Goal: Book appointment/travel/reservation

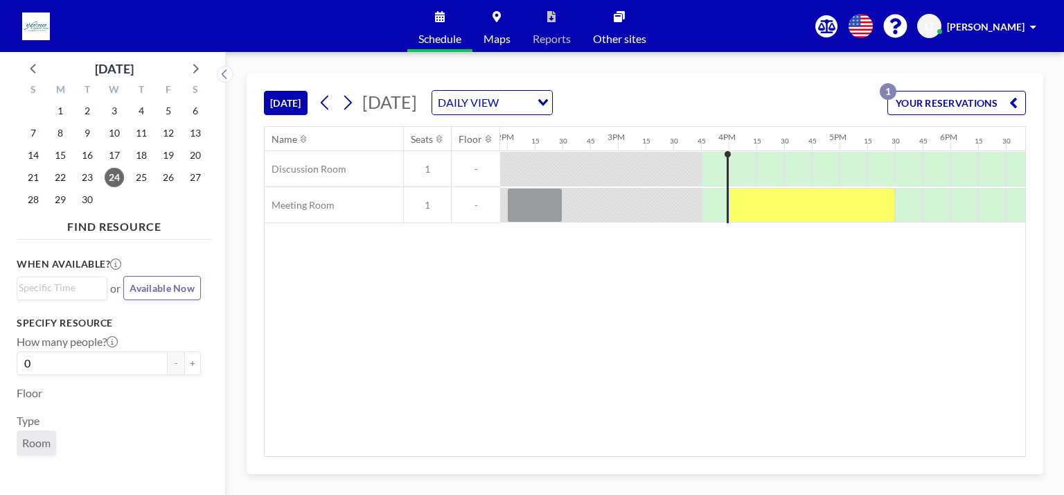
scroll to position [0, 1611]
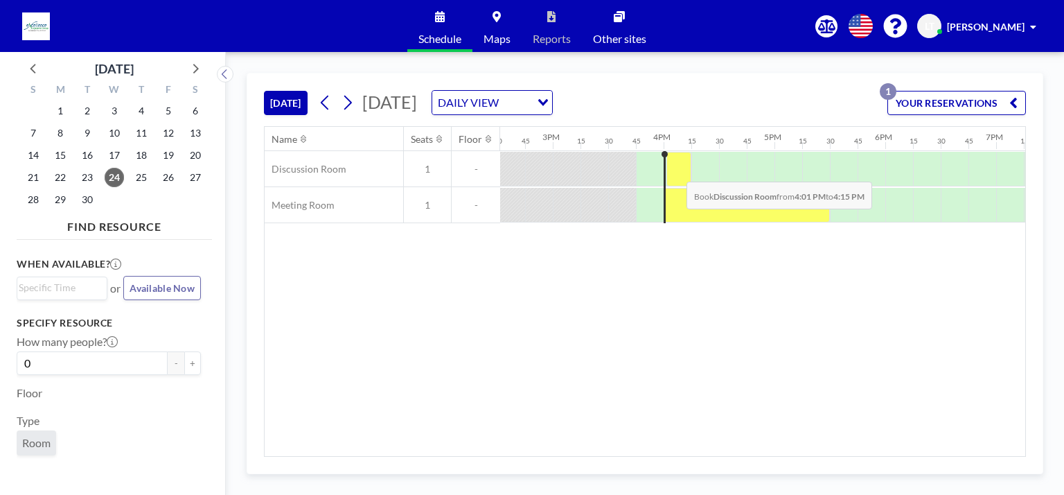
click at [676, 170] on div at bounding box center [679, 169] width 25 height 35
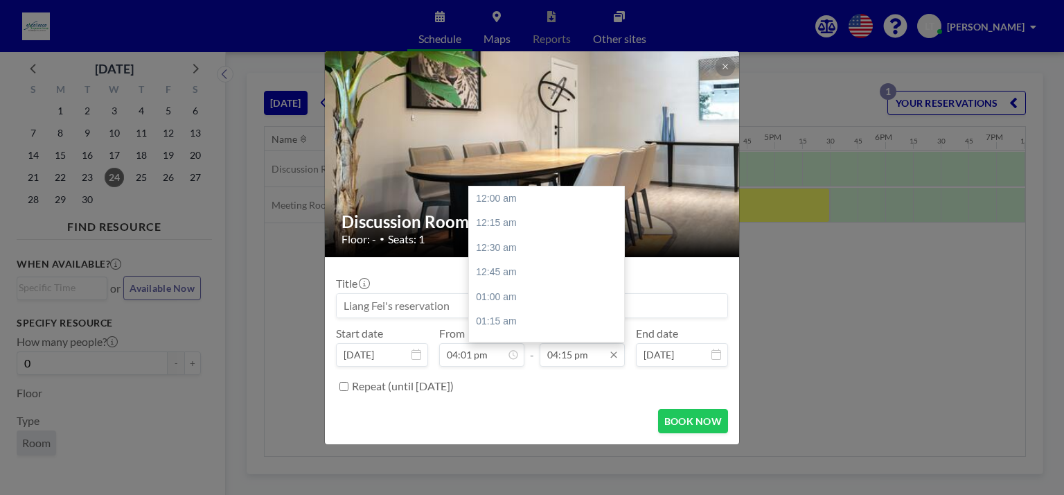
scroll to position [1604, 0]
click at [502, 319] on div "05:30 pm" at bounding box center [550, 321] width 162 height 25
type input "05:30 pm"
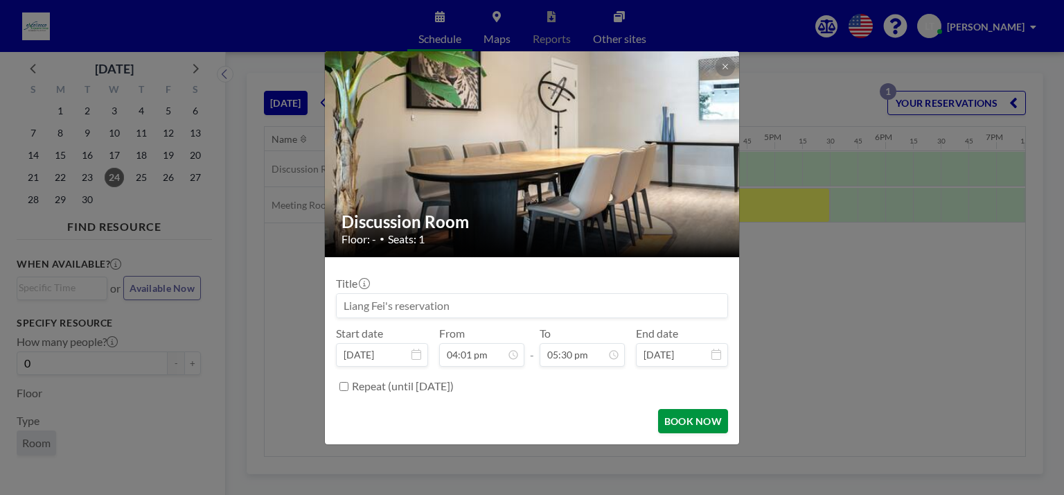
scroll to position [1727, 0]
click at [696, 414] on button "BOOK NOW" at bounding box center [693, 421] width 70 height 24
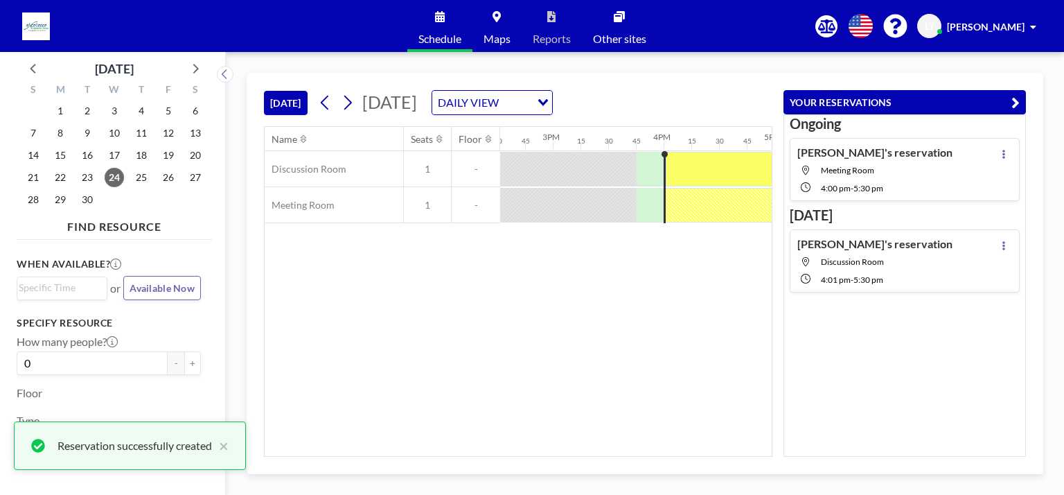
click at [1021, 94] on button "YOUR RESERVATIONS" at bounding box center [905, 102] width 243 height 24
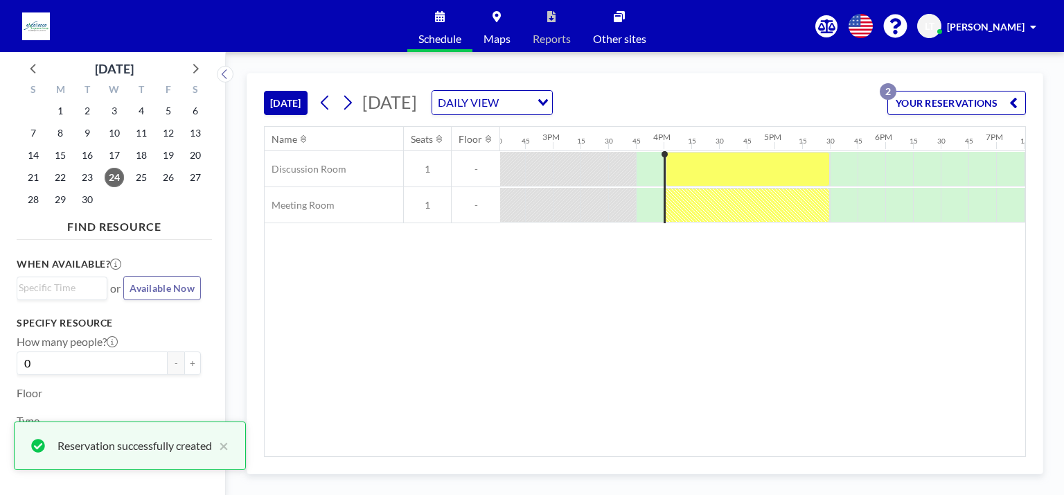
click at [685, 433] on div "Name Seats Floor 12AM 15 30 45 1AM 15 30 45 2AM 15 30 45 3AM 15 30 45 4AM 15 30…" at bounding box center [645, 291] width 761 height 329
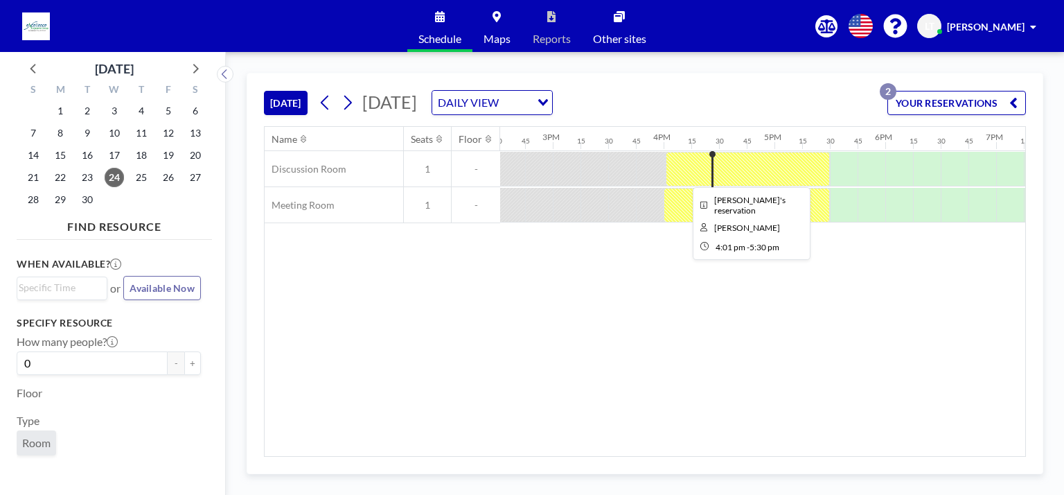
click at [784, 170] on div at bounding box center [748, 169] width 164 height 35
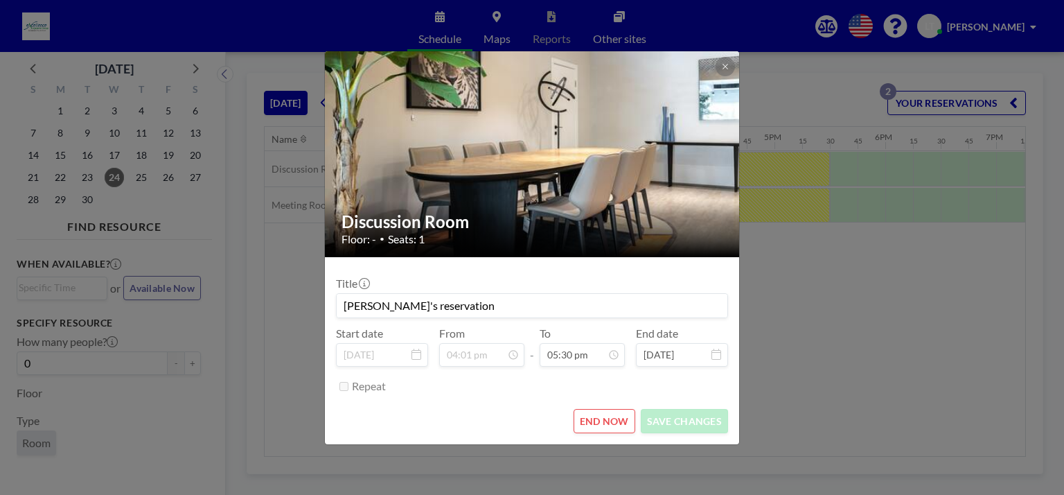
click at [619, 426] on button "END NOW" at bounding box center [605, 421] width 62 height 24
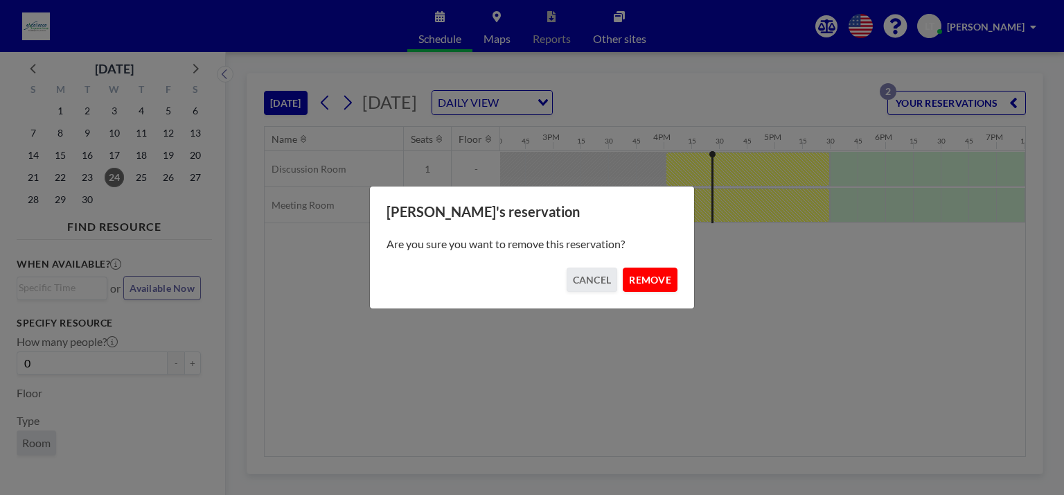
click at [665, 269] on button "REMOVE" at bounding box center [650, 279] width 55 height 24
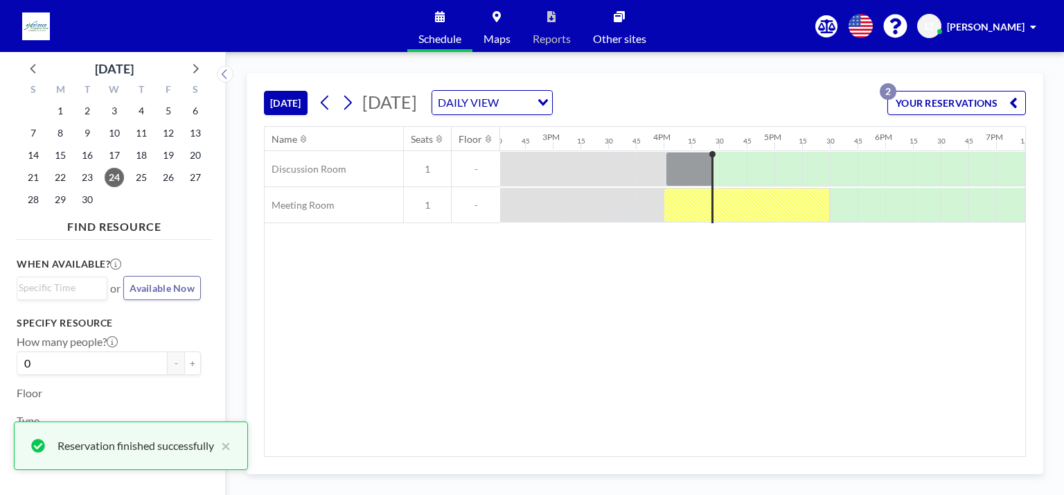
click at [816, 292] on div "Name Seats Floor 12AM 15 30 45 1AM 15 30 45 2AM 15 30 45 3AM 15 30 45 4AM 15 30…" at bounding box center [645, 291] width 761 height 329
click at [687, 209] on div at bounding box center [747, 205] width 166 height 35
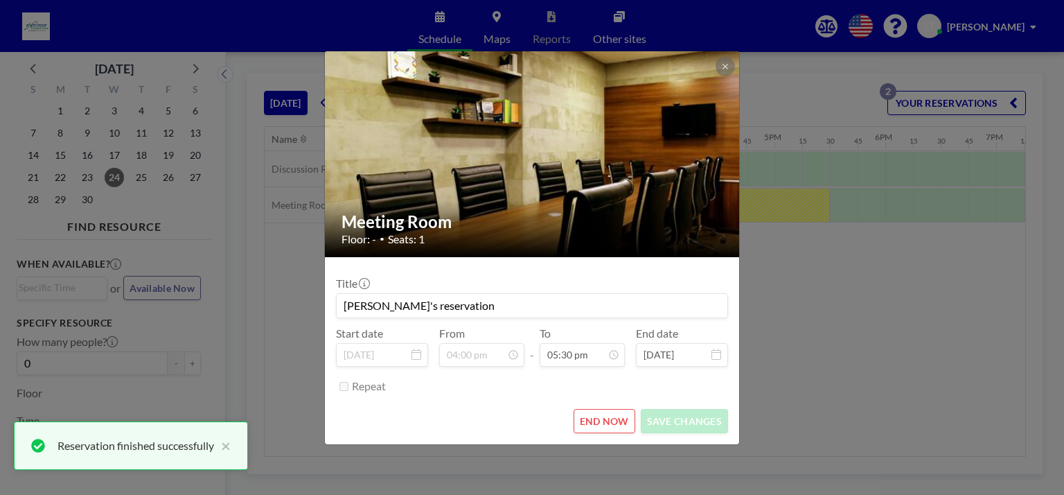
click at [942, 379] on div "Meeting Room Floor: - • Seats: 1 Title [PERSON_NAME]'s reservation Start date […" at bounding box center [532, 247] width 1064 height 495
